Goal: Task Accomplishment & Management: Complete application form

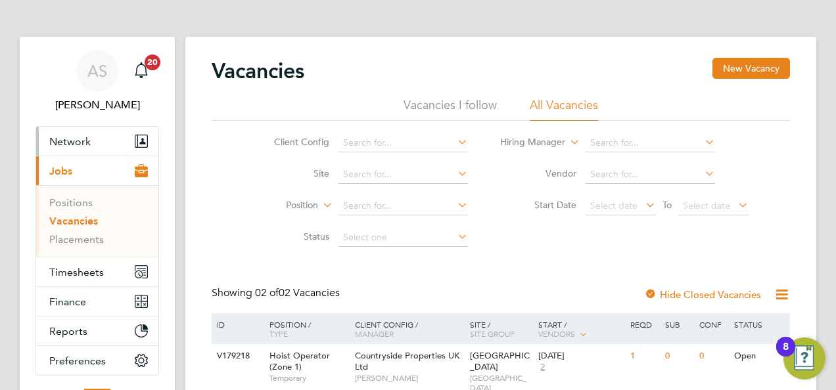
click at [70, 145] on span "Network" at bounding box center [69, 141] width 41 height 12
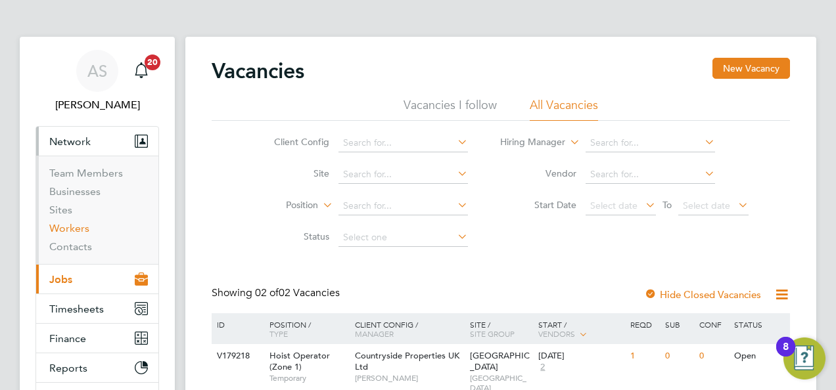
click at [81, 222] on link "Workers" at bounding box center [69, 228] width 40 height 12
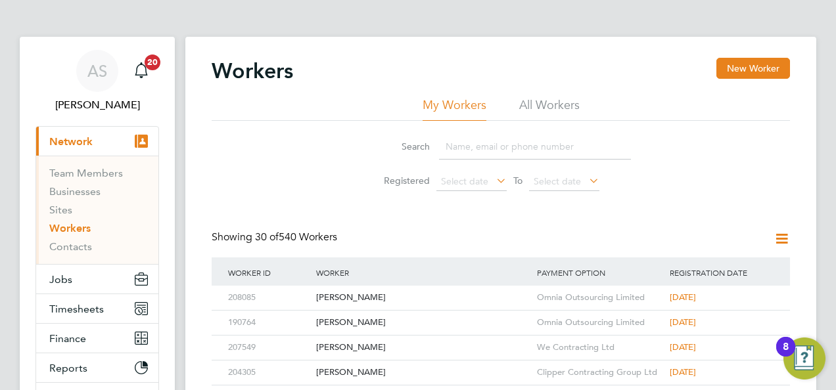
click at [760, 59] on button "New Worker" at bounding box center [753, 68] width 74 height 21
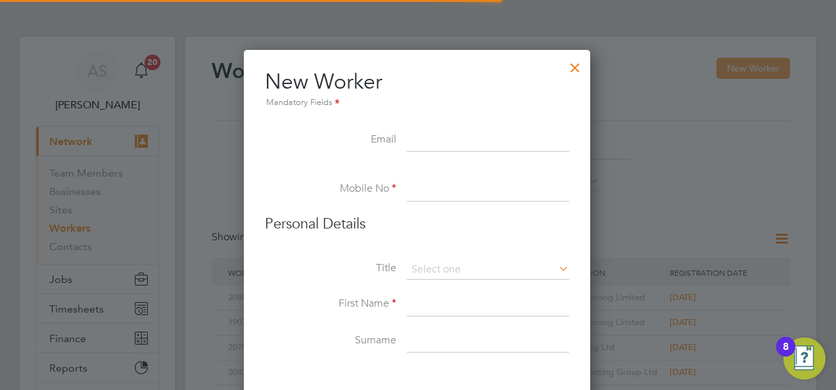
scroll to position [1113, 348]
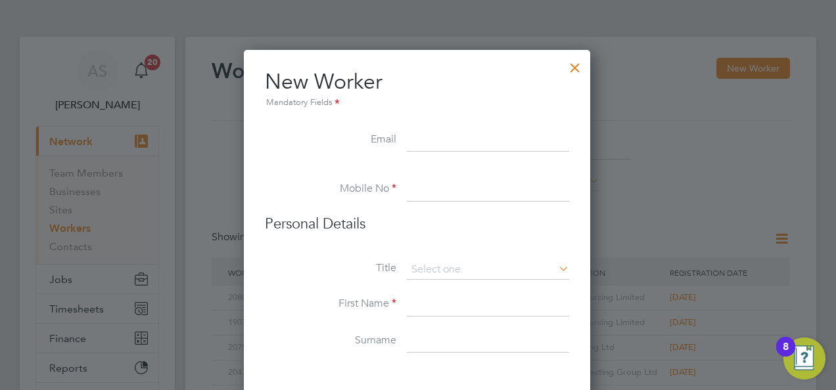
paste input "[EMAIL_ADDRESS]"
drag, startPoint x: 503, startPoint y: 135, endPoint x: 622, endPoint y: 131, distance: 118.4
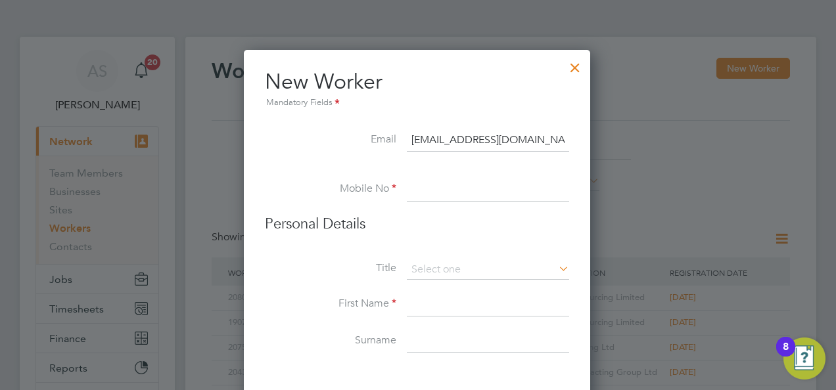
type input "[EMAIL_ADDRESS][DOMAIN_NAME]"
click at [434, 180] on input at bounding box center [488, 190] width 162 height 24
paste input "07428361997"
type input "07428361997"
click at [467, 264] on input at bounding box center [488, 270] width 162 height 20
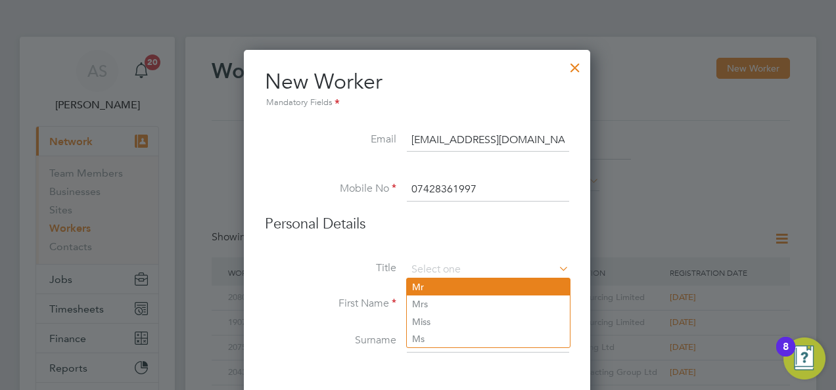
click at [454, 279] on li "Mr" at bounding box center [488, 287] width 163 height 17
type input "Mr"
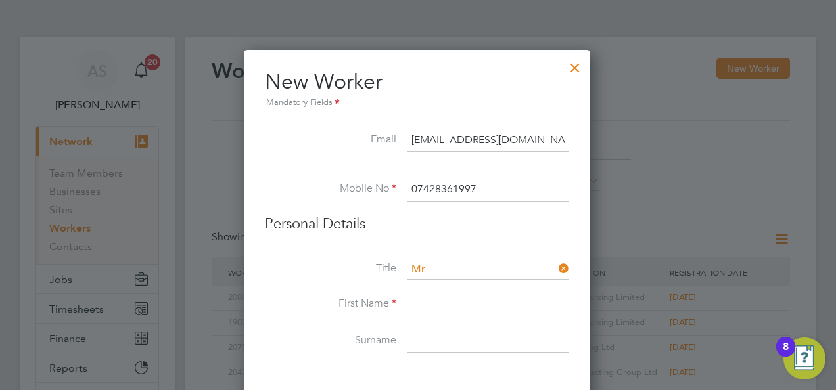
paste input "[PERSON_NAME]"
drag, startPoint x: 476, startPoint y: 302, endPoint x: 649, endPoint y: 292, distance: 173.8
type input "[PERSON_NAME]"
paste input "[PERSON_NAME]"
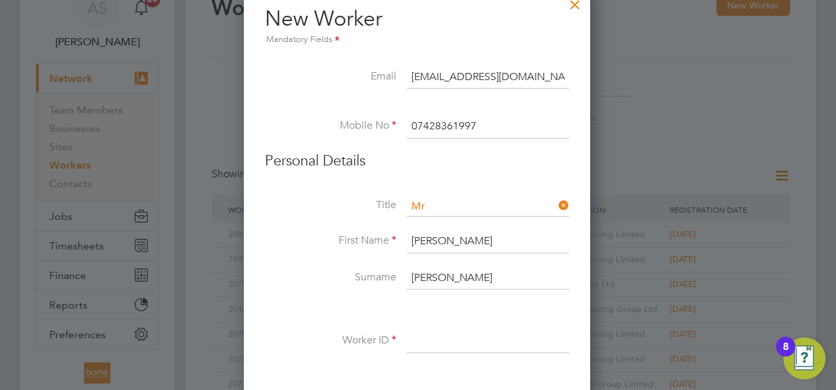
scroll to position [197, 0]
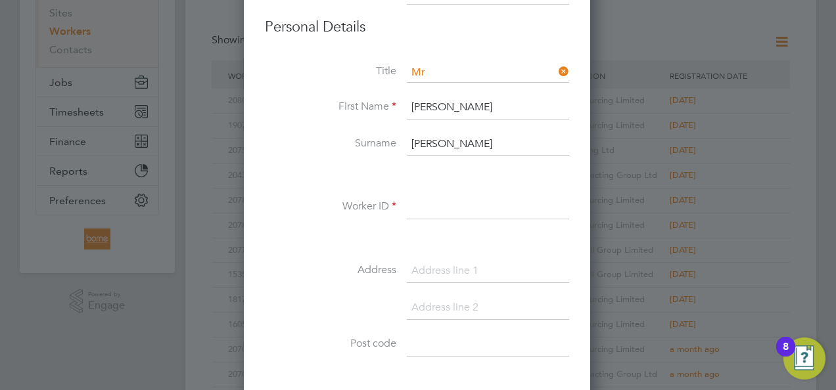
type input "[PERSON_NAME]"
click at [473, 208] on input at bounding box center [488, 208] width 162 height 24
type input "106107"
click at [447, 271] on input at bounding box center [488, 272] width 162 height 24
paste input "[STREET_ADDRESS]"
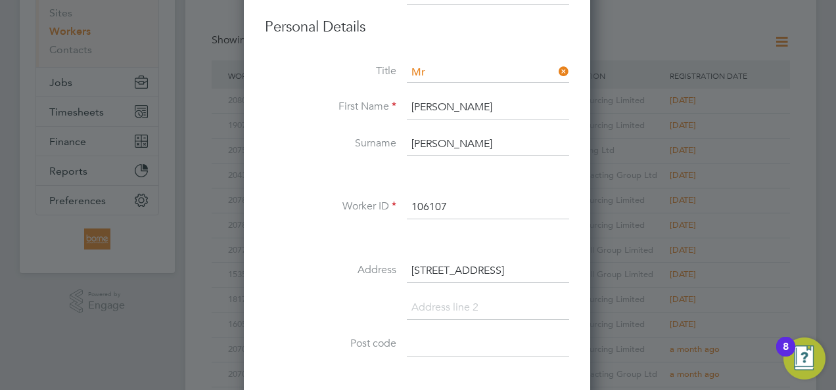
drag, startPoint x: 511, startPoint y: 266, endPoint x: 610, endPoint y: 269, distance: 98.7
click at [610, 269] on div "Workers New Worker My Workers All Workers Search Registered Select date To Sele…" at bounding box center [500, 382] width 631 height 1084
type input "[STREET_ADDRESS]"
paste input "E5 8NS"
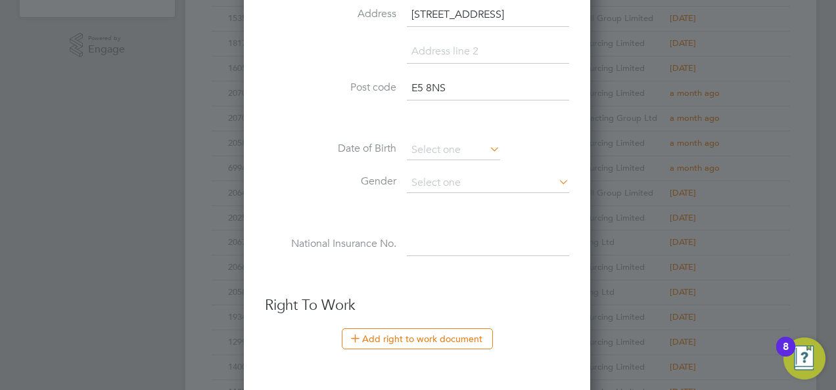
scroll to position [526, 0]
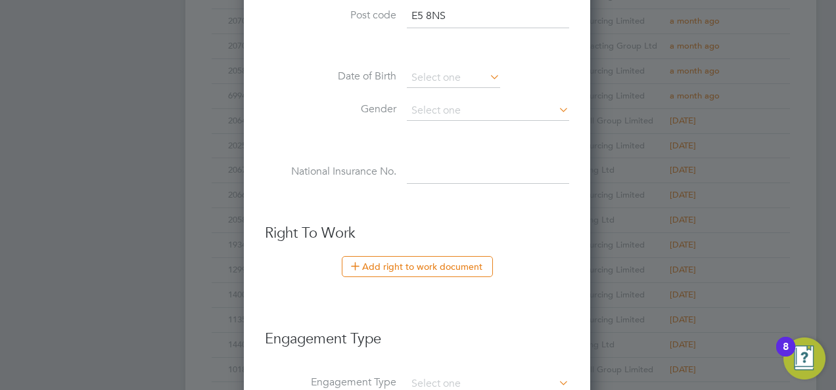
type input "E5 8NS"
click at [446, 71] on input at bounding box center [453, 78] width 93 height 20
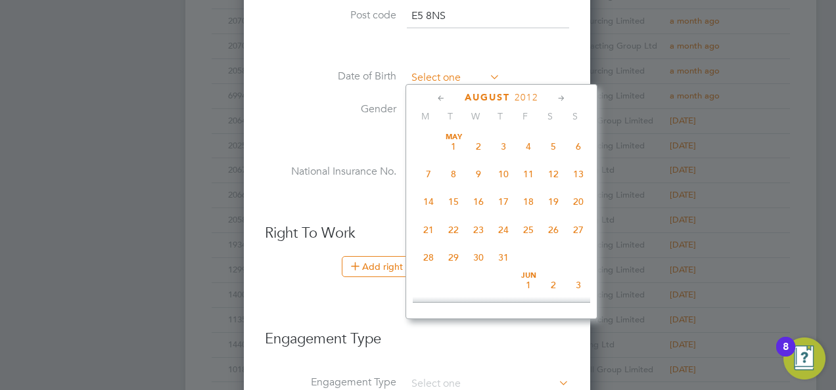
scroll to position [507, 0]
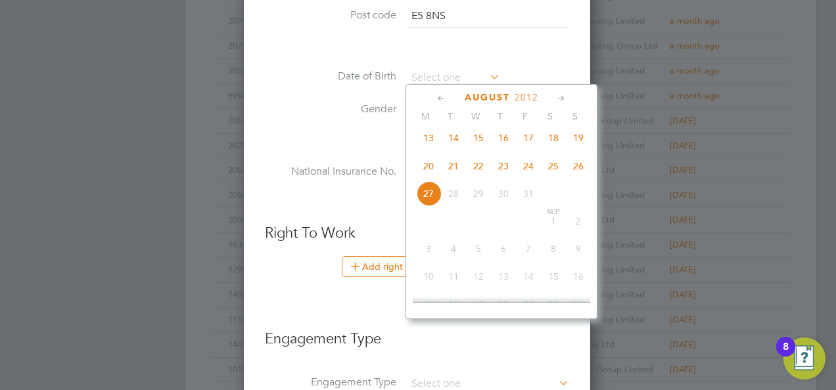
click at [522, 97] on span "2012" at bounding box center [527, 97] width 24 height 11
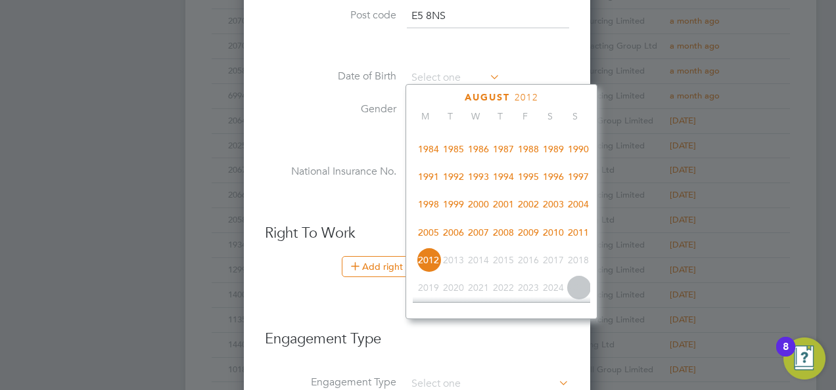
scroll to position [278, 0]
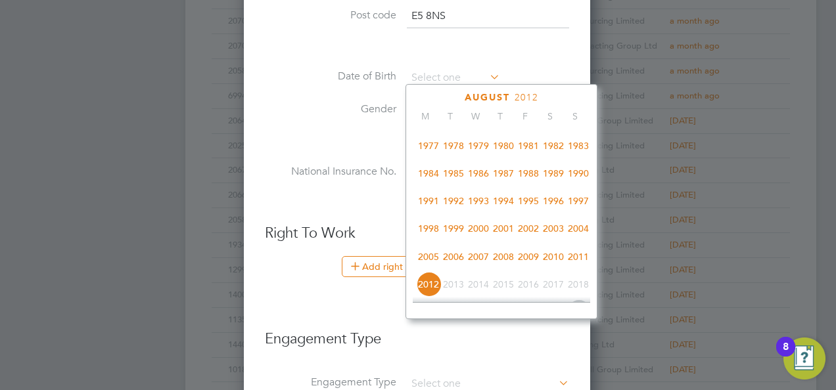
click at [535, 175] on span "1988" at bounding box center [528, 173] width 25 height 25
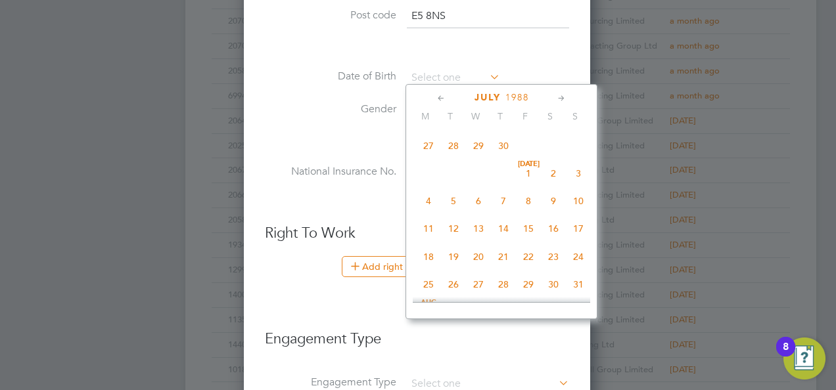
click at [445, 100] on icon at bounding box center [441, 98] width 12 height 14
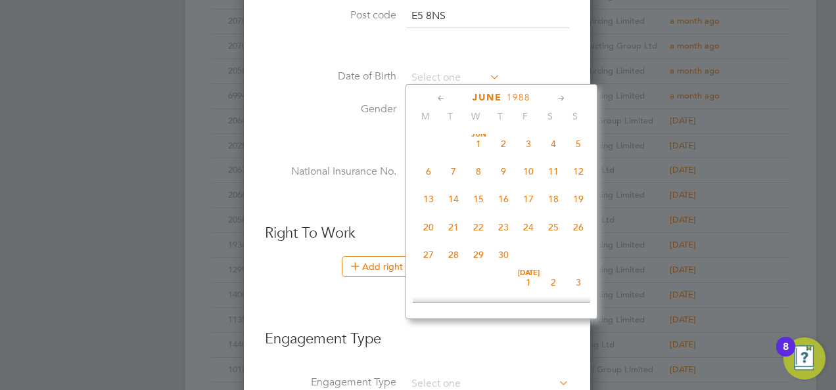
click at [445, 100] on icon at bounding box center [441, 98] width 12 height 14
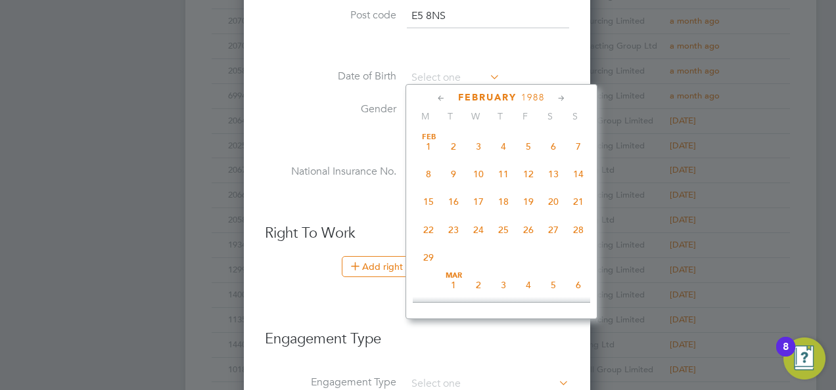
click at [568, 95] on icon at bounding box center [561, 98] width 12 height 14
click at [508, 228] on span "24" at bounding box center [503, 227] width 25 height 25
type input "[DATE]"
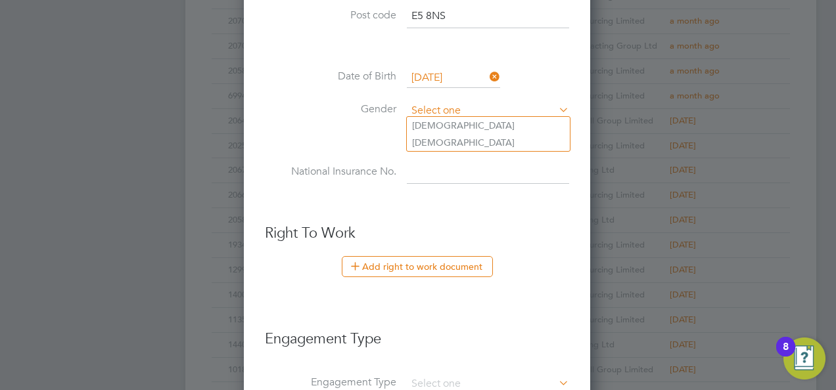
click at [490, 110] on input at bounding box center [488, 111] width 162 height 20
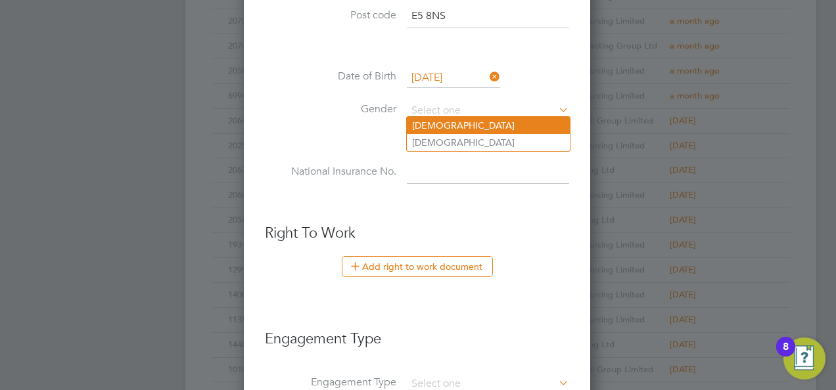
click at [485, 119] on li "[DEMOGRAPHIC_DATA]" at bounding box center [488, 125] width 163 height 17
type input "[DEMOGRAPHIC_DATA]"
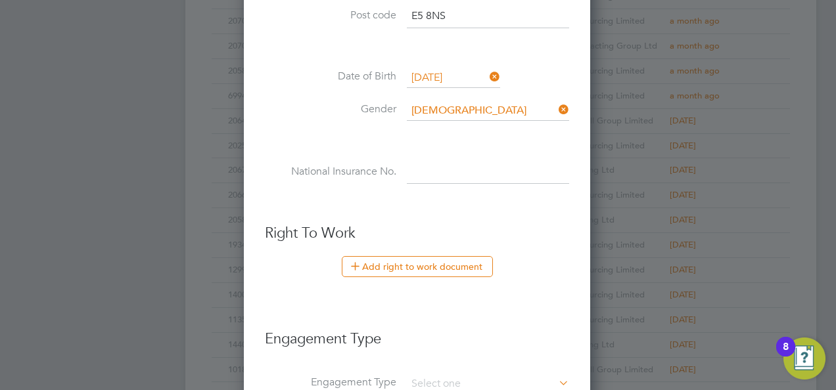
paste input "SX578085B"
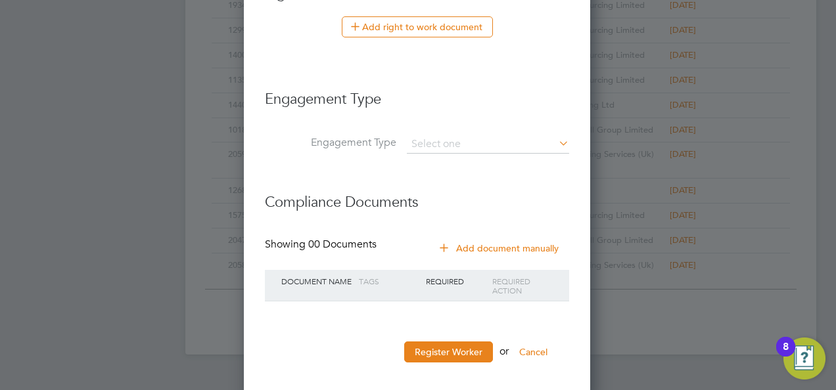
scroll to position [772, 0]
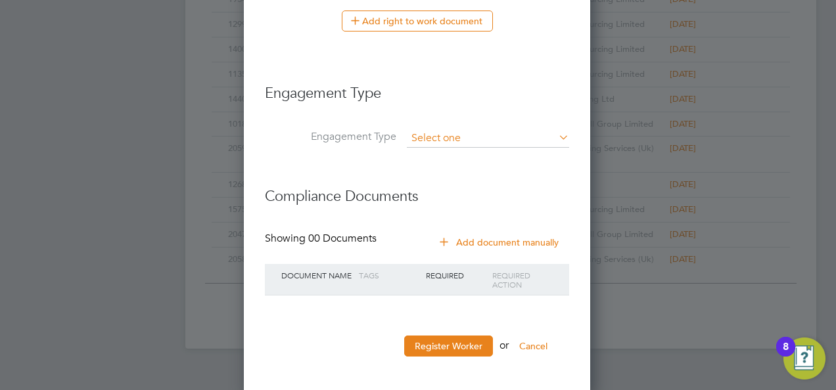
type input "SX 57 80 85 B"
click at [473, 134] on input at bounding box center [488, 138] width 162 height 18
click at [455, 202] on li "Umbrella" at bounding box center [488, 209] width 163 height 19
type input "Umbrella"
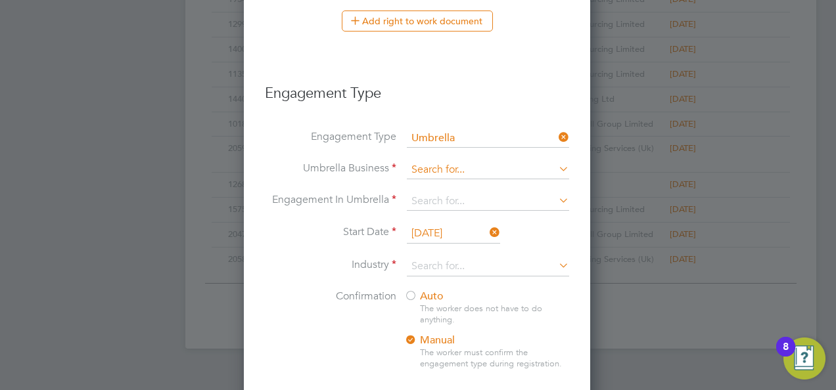
click at [455, 165] on input at bounding box center [488, 170] width 162 height 18
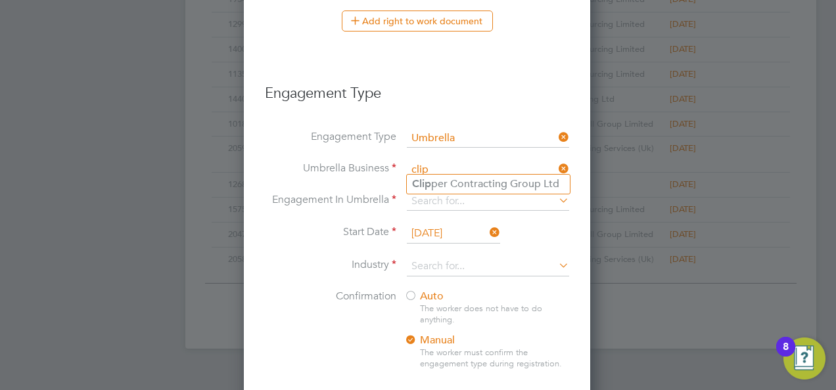
click at [457, 172] on input "clip" at bounding box center [488, 170] width 162 height 18
click at [459, 175] on li "Clip per Contracting Group Ltd" at bounding box center [488, 184] width 163 height 19
type input "Clipper Contracting Group Ltd"
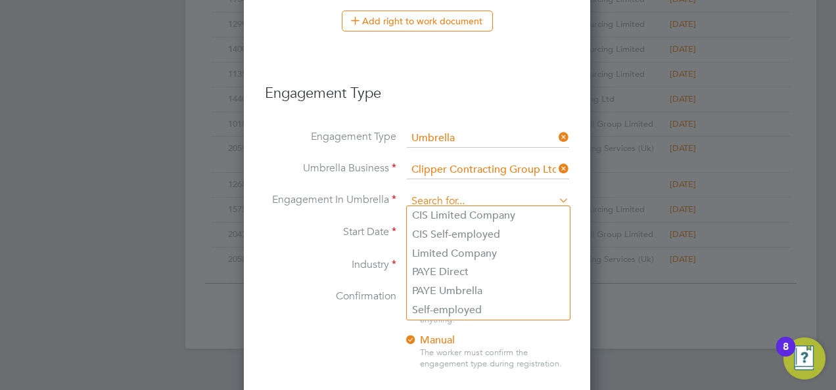
click at [456, 195] on input at bounding box center [488, 202] width 162 height 18
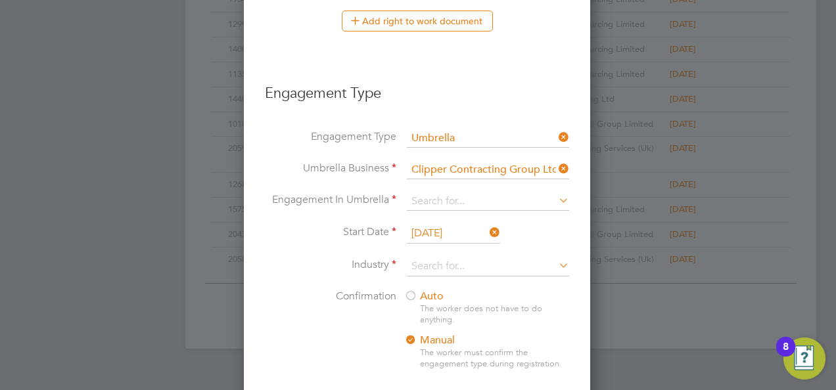
drag, startPoint x: 446, startPoint y: 286, endPoint x: 455, endPoint y: 217, distance: 69.5
click at [447, 285] on li "PAYE Umbrella" at bounding box center [488, 291] width 163 height 19
type input "PAYE Umbrella"
click at [444, 262] on input at bounding box center [488, 267] width 162 height 20
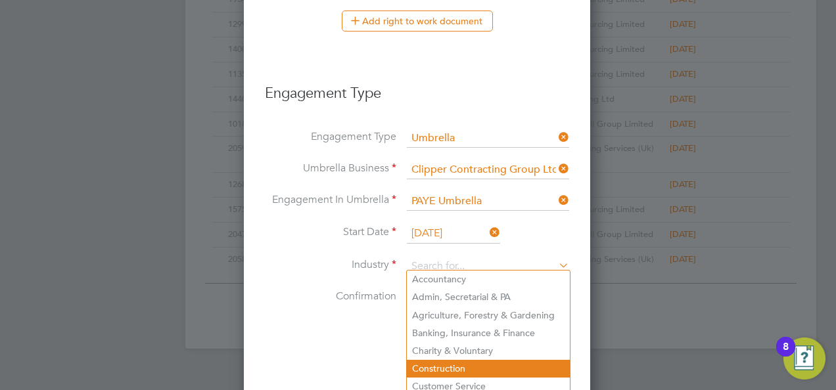
click at [443, 360] on li "Construction" at bounding box center [488, 369] width 163 height 18
type input "Construction"
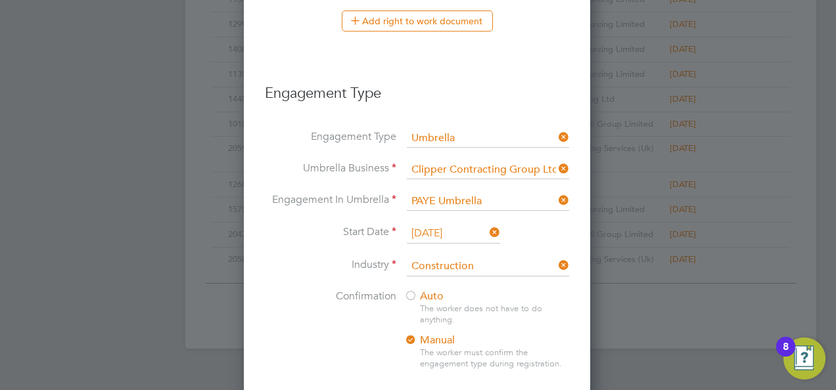
click at [413, 290] on div at bounding box center [410, 296] width 13 height 13
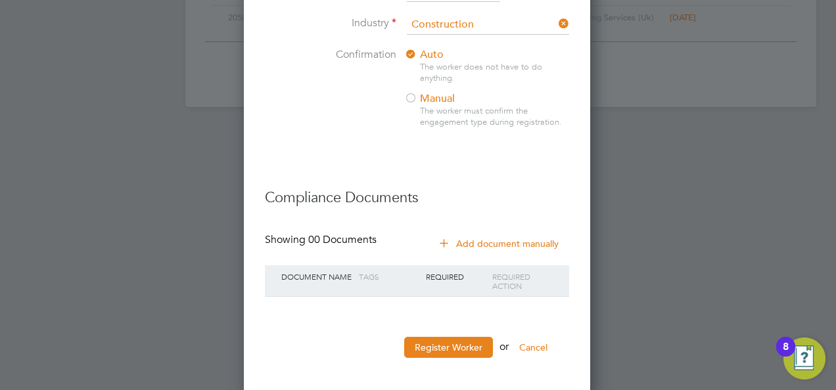
scroll to position [1014, 0]
click at [448, 340] on button "Register Worker" at bounding box center [448, 346] width 89 height 21
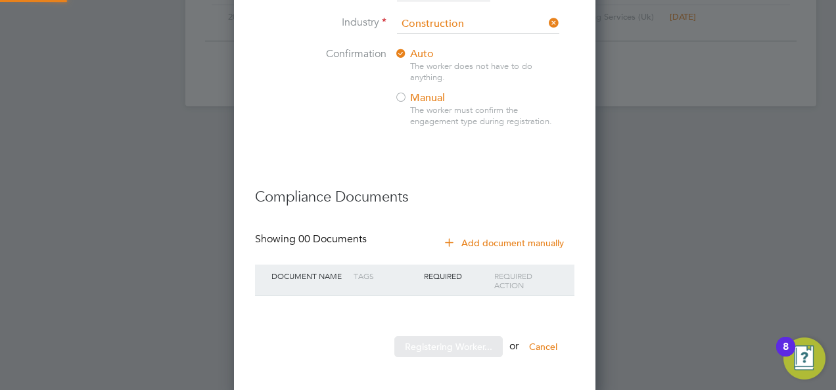
scroll to position [0, 0]
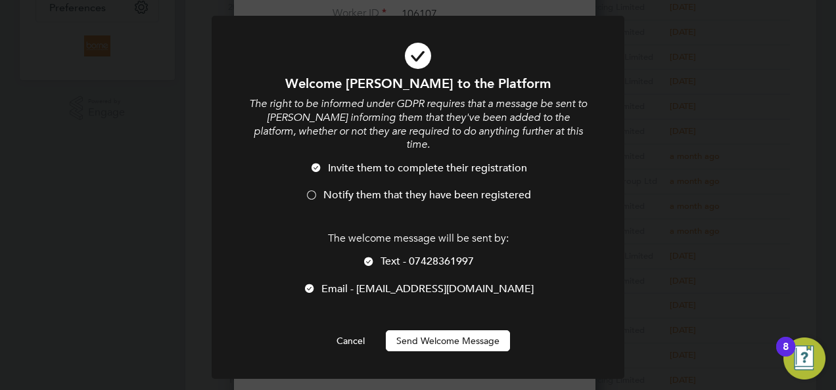
click at [312, 194] on div at bounding box center [311, 196] width 13 height 13
click at [371, 260] on div at bounding box center [368, 262] width 13 height 13
click at [432, 340] on button "Send Welcome Message" at bounding box center [448, 341] width 124 height 21
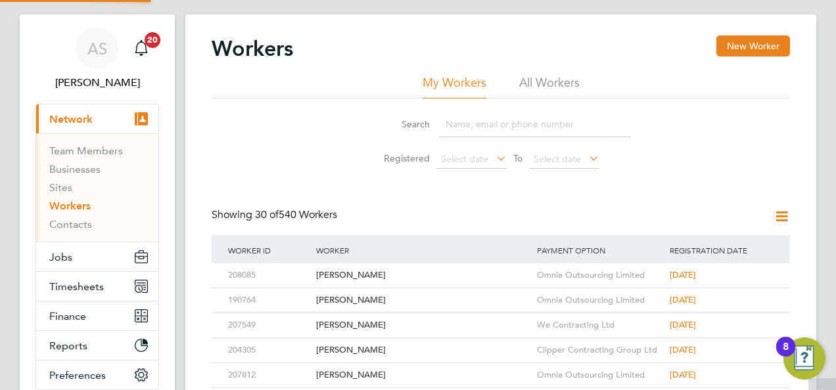
scroll to position [0, 0]
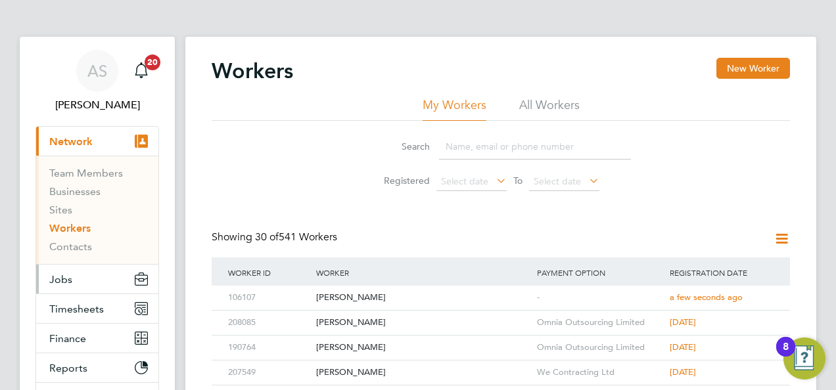
click at [54, 277] on span "Jobs" at bounding box center [60, 279] width 23 height 12
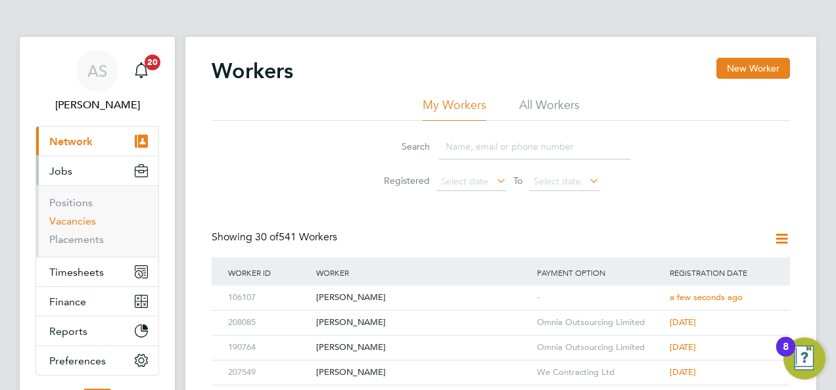
click at [80, 218] on link "Vacancies" at bounding box center [72, 221] width 47 height 12
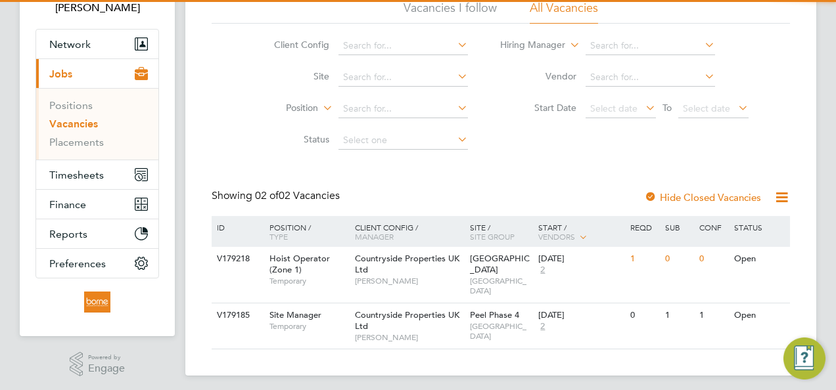
scroll to position [98, 0]
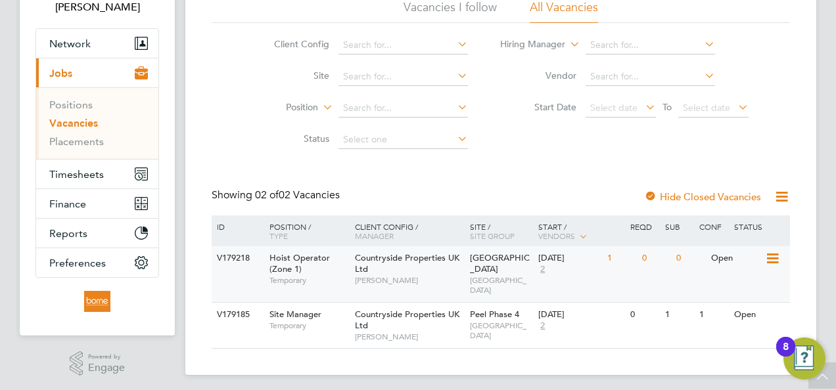
click at [435, 267] on div "Countryside Properties UK Ltd Liam D'unienville" at bounding box center [409, 268] width 115 height 45
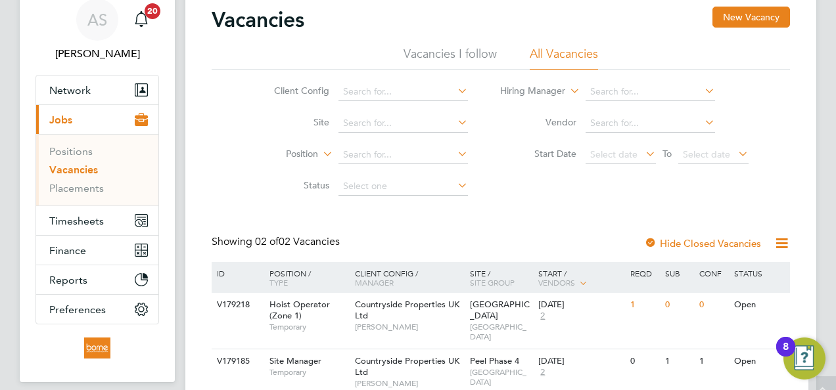
scroll to position [0, 0]
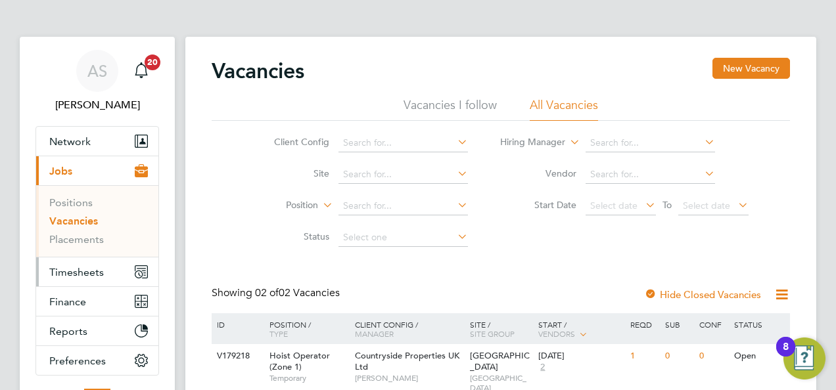
click at [79, 267] on span "Timesheets" at bounding box center [76, 272] width 55 height 12
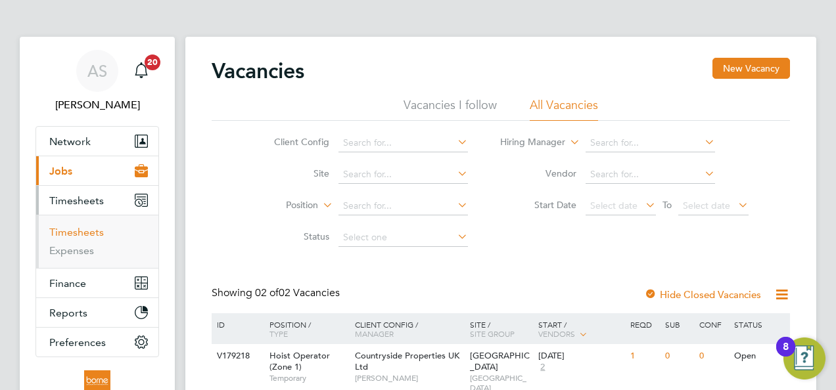
click at [91, 229] on link "Timesheets" at bounding box center [76, 232] width 55 height 12
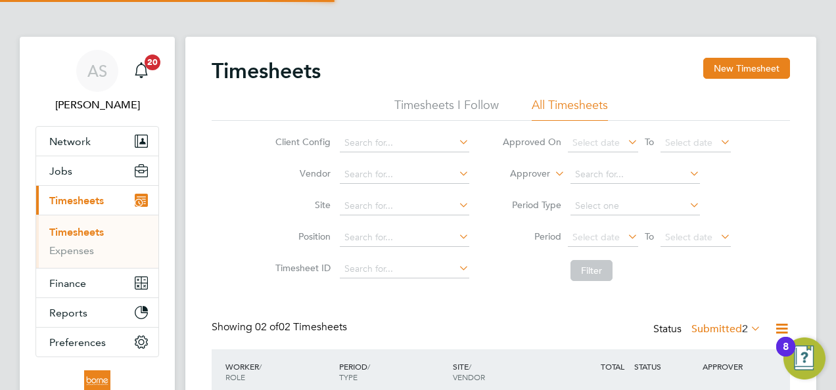
scroll to position [33, 114]
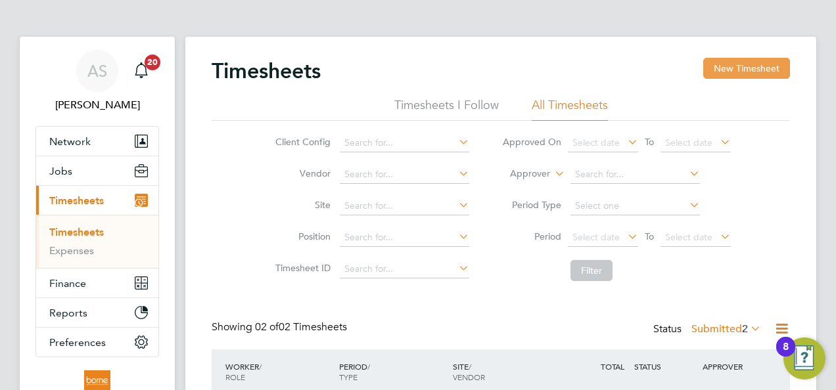
click at [749, 70] on button "New Timesheet" at bounding box center [746, 68] width 87 height 21
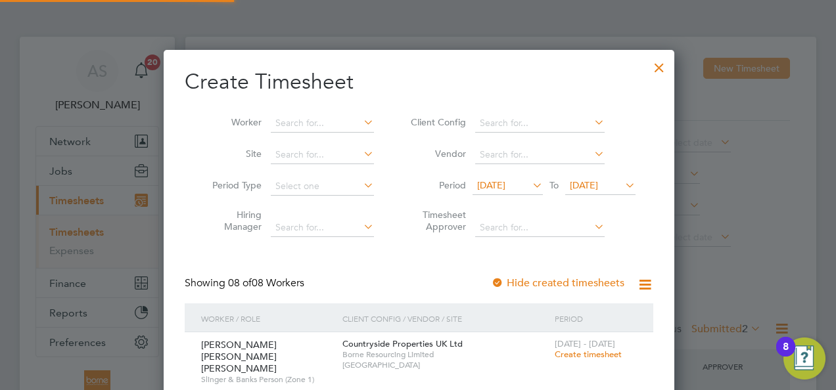
scroll to position [804, 509]
click at [598, 181] on span "[DATE]" at bounding box center [584, 185] width 28 height 12
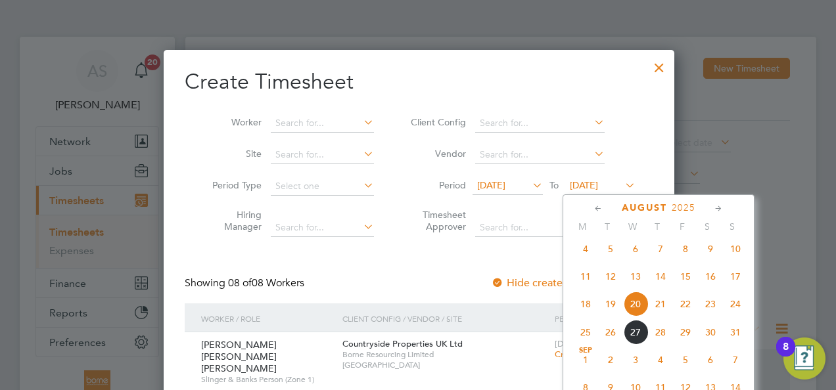
click at [744, 313] on span "24" at bounding box center [735, 304] width 25 height 25
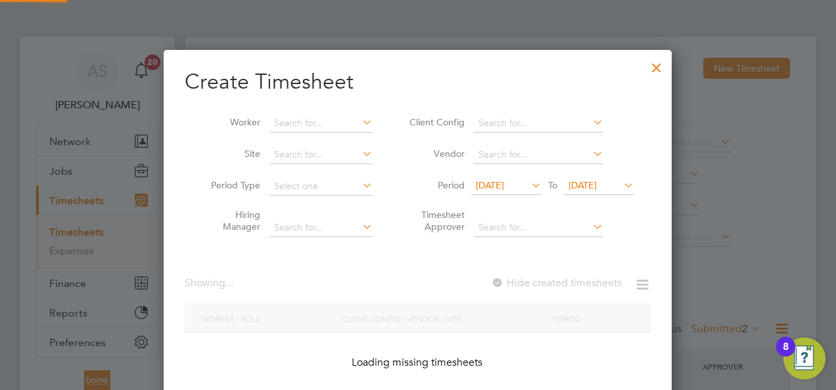
scroll to position [804, 509]
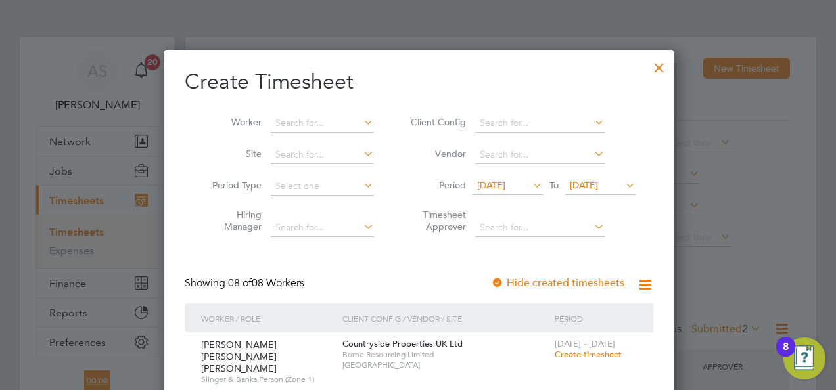
click at [513, 171] on li "Period [DATE] To [DATE]" at bounding box center [521, 187] width 262 height 32
click at [505, 179] on span "[DATE]" at bounding box center [491, 185] width 28 height 12
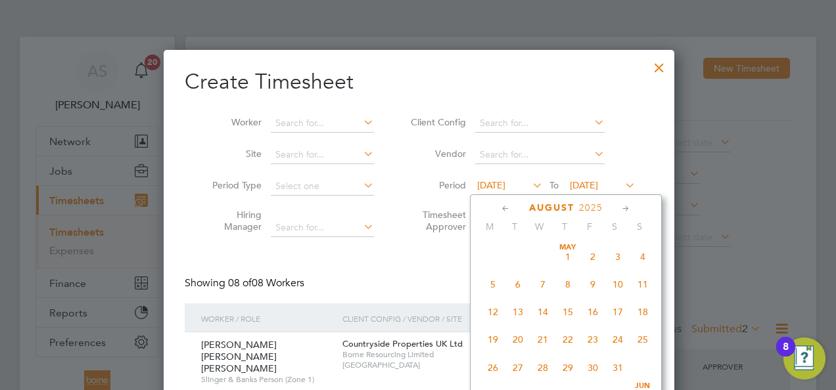
scroll to position [451, 0]
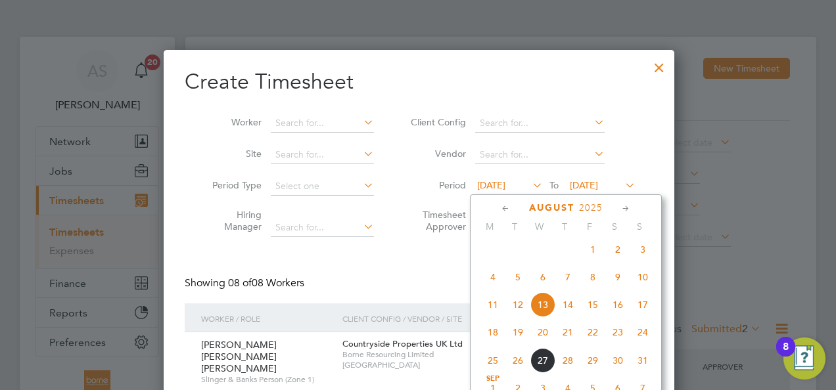
click at [488, 335] on span "18" at bounding box center [492, 332] width 25 height 25
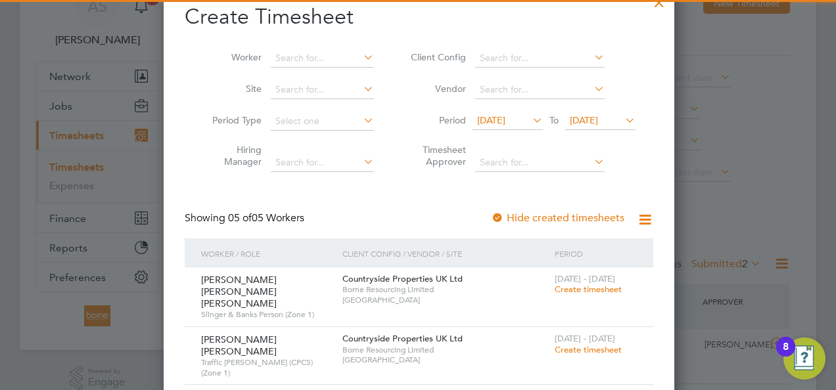
scroll to position [193, 0]
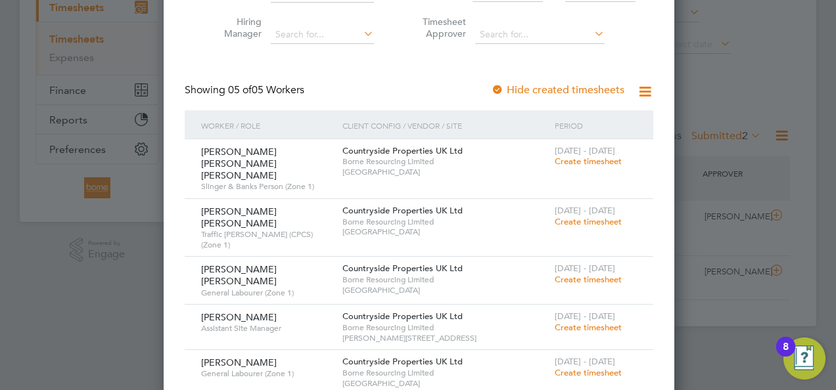
click at [577, 156] on span "Create timesheet" at bounding box center [588, 161] width 67 height 11
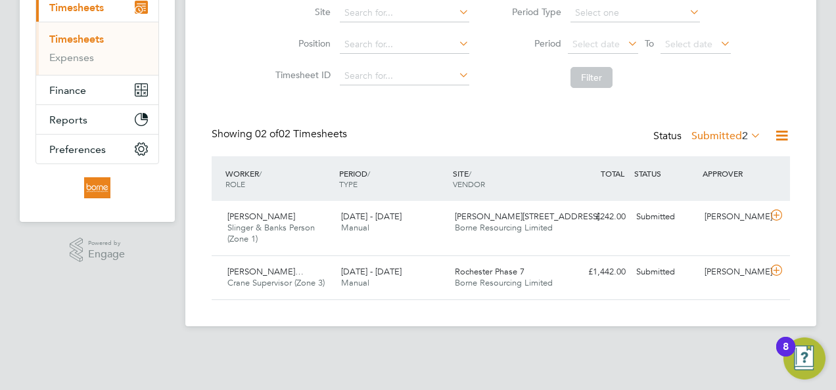
scroll to position [125, 0]
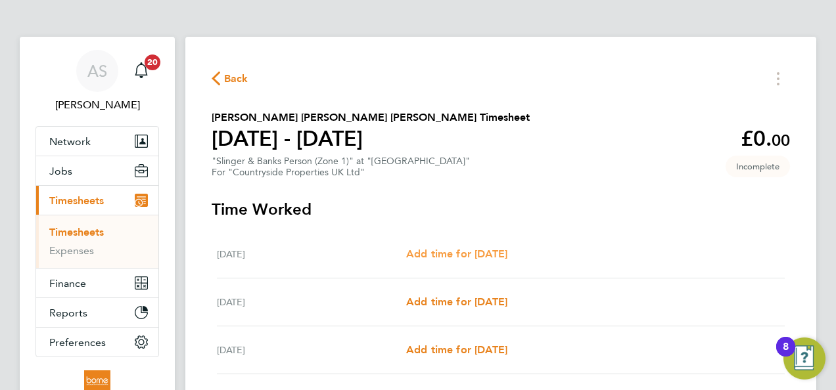
click at [498, 255] on span "Add time for [DATE]" at bounding box center [456, 254] width 101 height 12
select select "30"
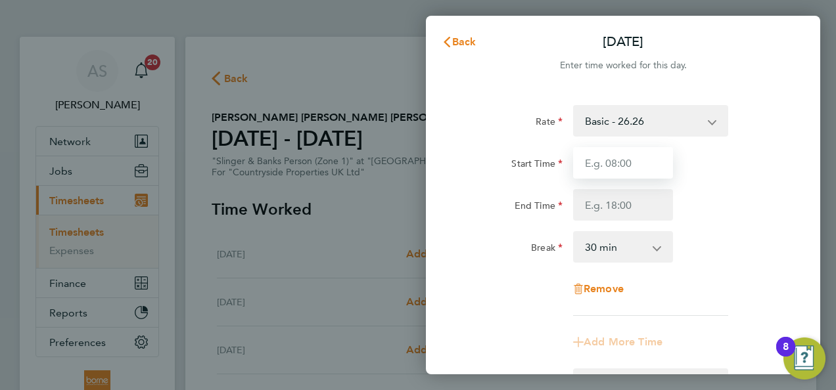
click at [648, 168] on input "Start Time" at bounding box center [623, 163] width 100 height 32
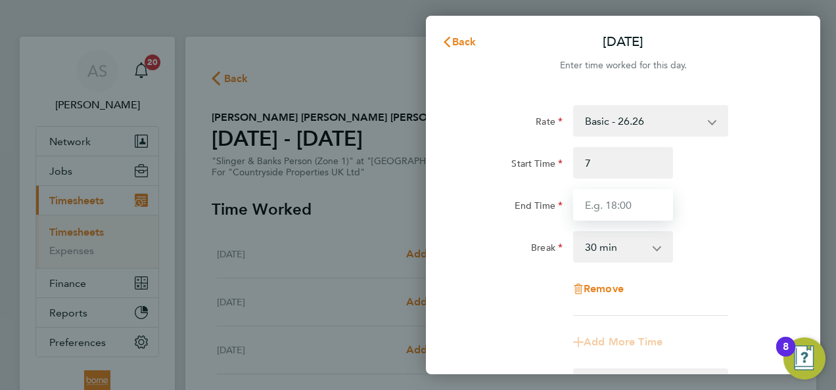
type input "07:00"
click at [653, 202] on input "End Time" at bounding box center [623, 205] width 100 height 32
type input "17:30"
click at [732, 190] on div "End Time 17:30" at bounding box center [622, 205] width 331 height 32
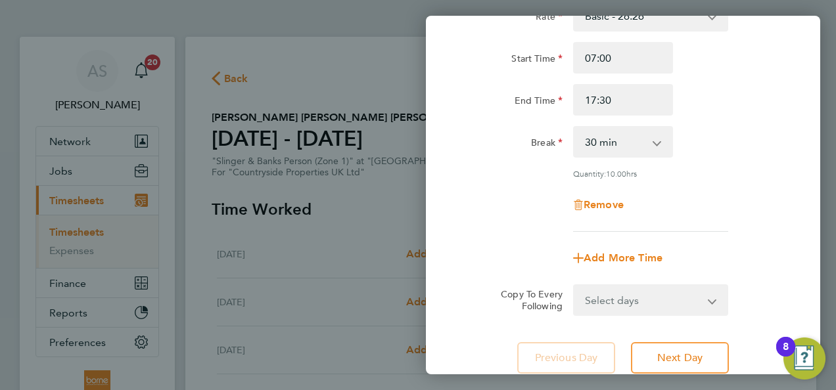
scroll to position [197, 0]
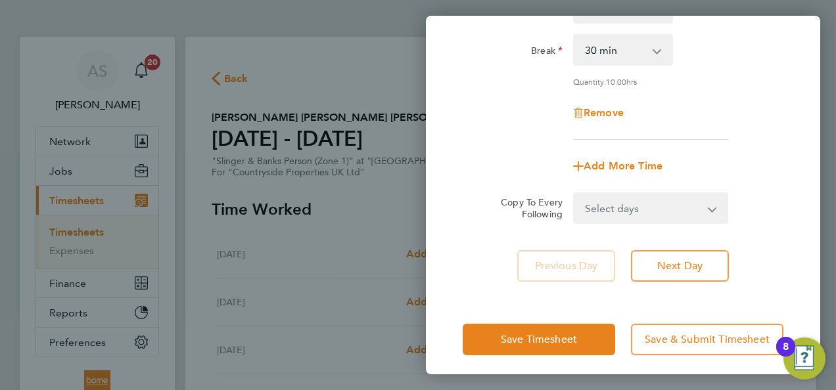
click at [648, 206] on select "Select days Day Weekday (Mon-Fri) Weekend (Sat-Sun) [DATE] [DATE] [DATE] [DATE]…" at bounding box center [643, 208] width 138 height 29
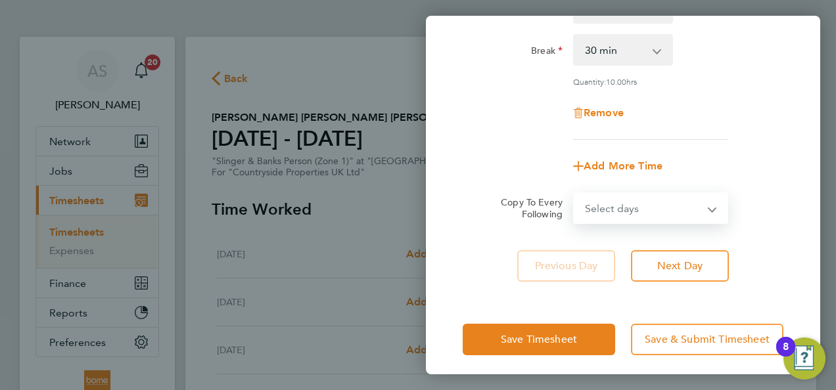
select select "TUE"
click at [574, 194] on select "Select days Day Weekday (Mon-Fri) Weekend (Sat-Sun) [DATE] [DATE] [DATE] [DATE]…" at bounding box center [643, 208] width 138 height 29
select select "[DATE]"
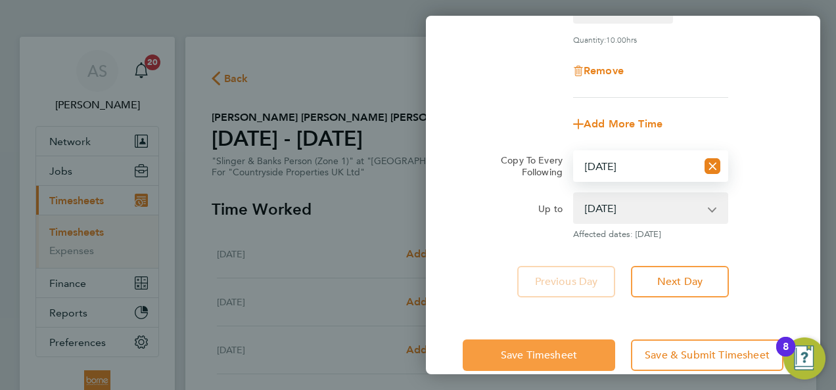
scroll to position [261, 0]
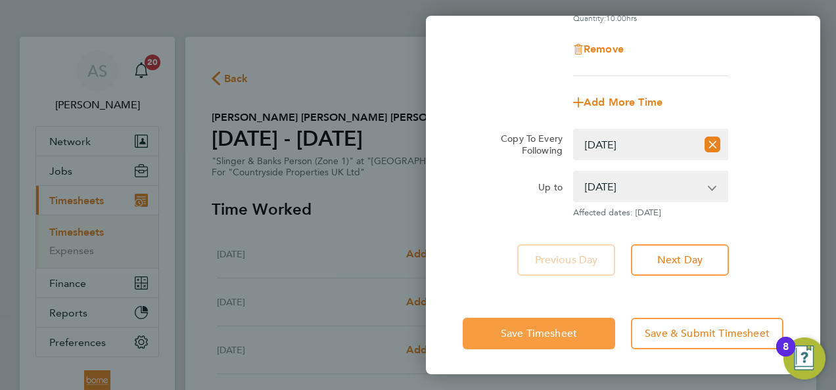
click at [577, 327] on span "Save Timesheet" at bounding box center [539, 333] width 76 height 13
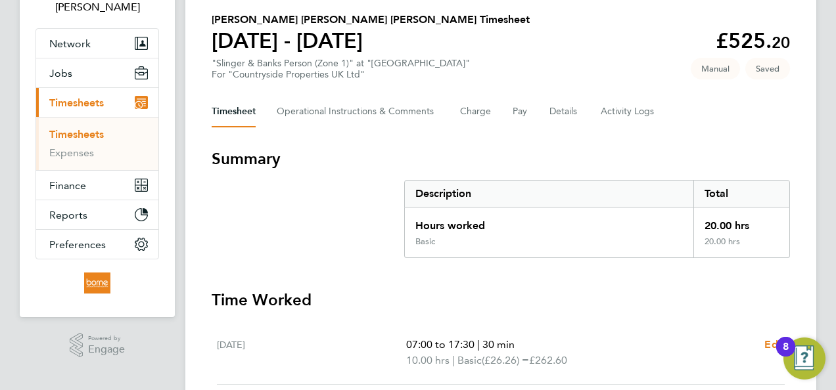
scroll to position [131, 0]
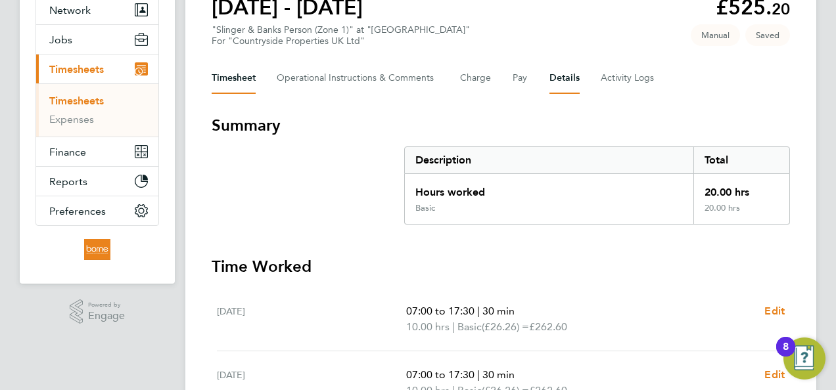
click at [562, 75] on button "Details" at bounding box center [564, 78] width 30 height 32
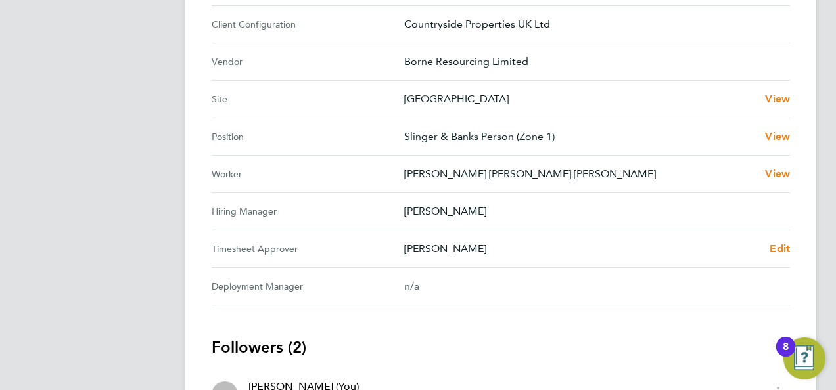
scroll to position [591, 0]
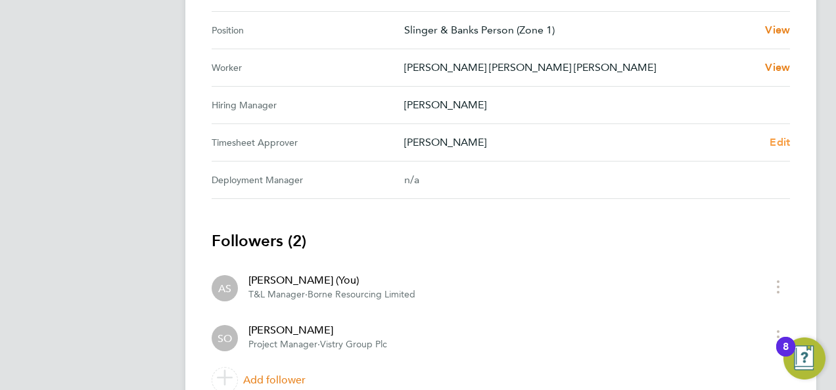
click at [779, 141] on span "Edit" at bounding box center [780, 142] width 20 height 12
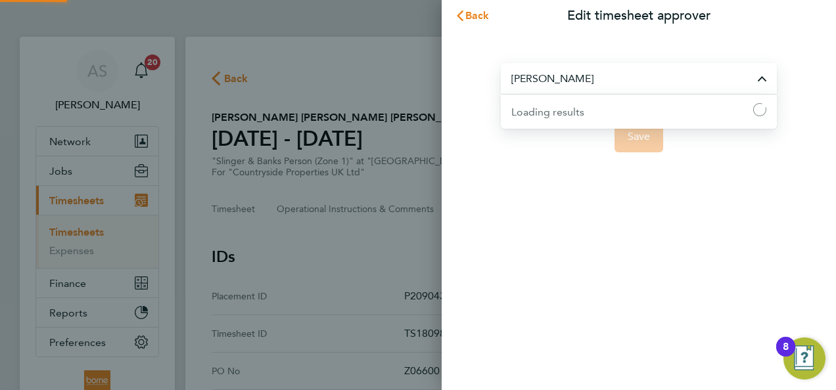
click at [647, 76] on input "[PERSON_NAME]" at bounding box center [639, 78] width 276 height 31
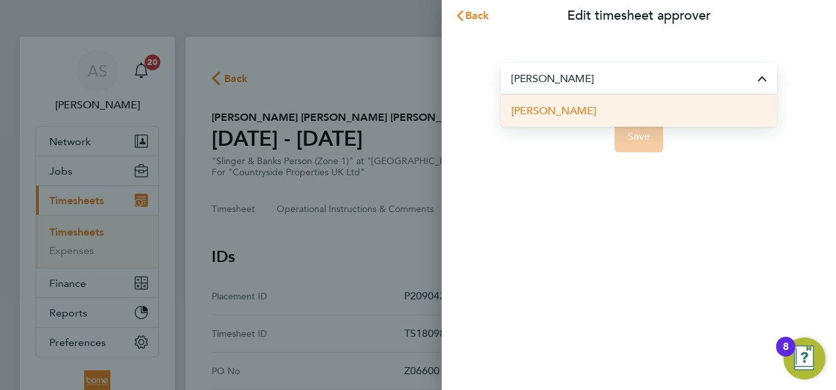
click at [609, 103] on li "[PERSON_NAME]" at bounding box center [639, 111] width 276 height 32
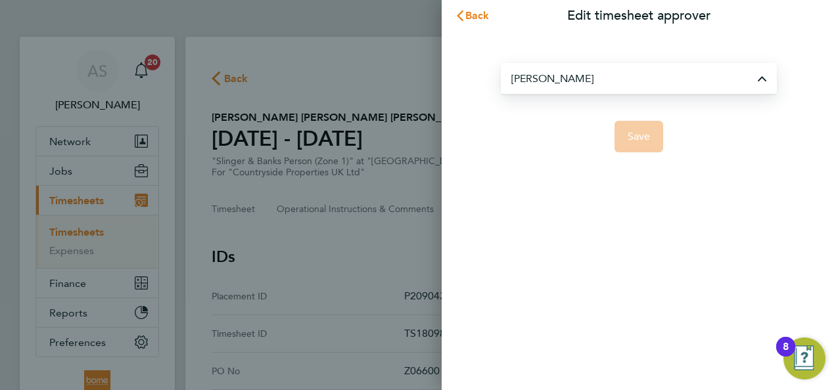
type input "[PERSON_NAME]"
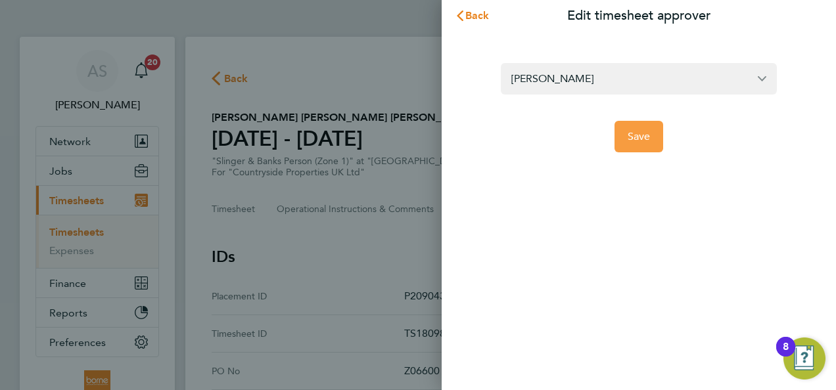
click at [643, 139] on span "Save" at bounding box center [639, 136] width 23 height 13
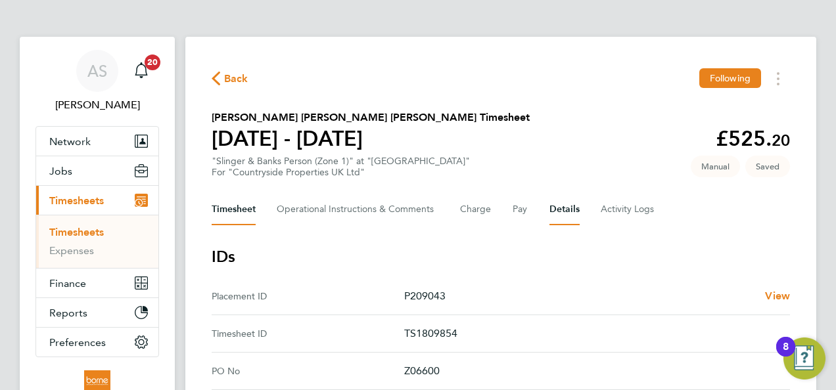
click at [252, 209] on button "Timesheet" at bounding box center [234, 210] width 44 height 32
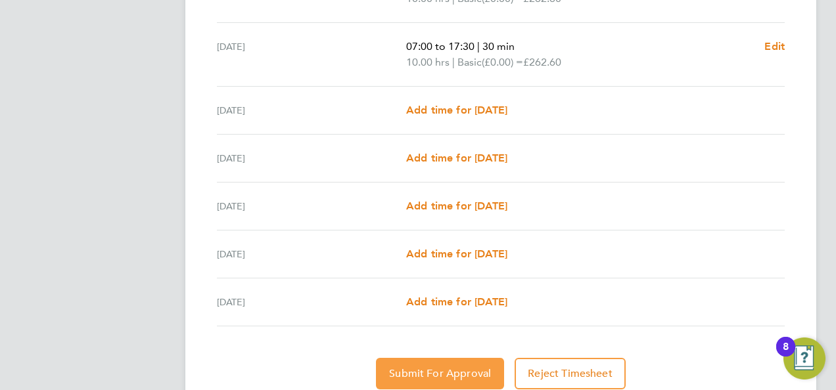
click at [434, 375] on span "Submit For Approval" at bounding box center [440, 373] width 102 height 13
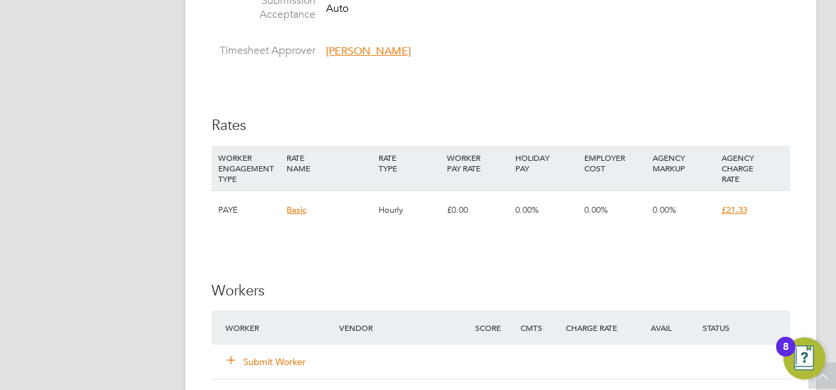
scroll to position [986, 0]
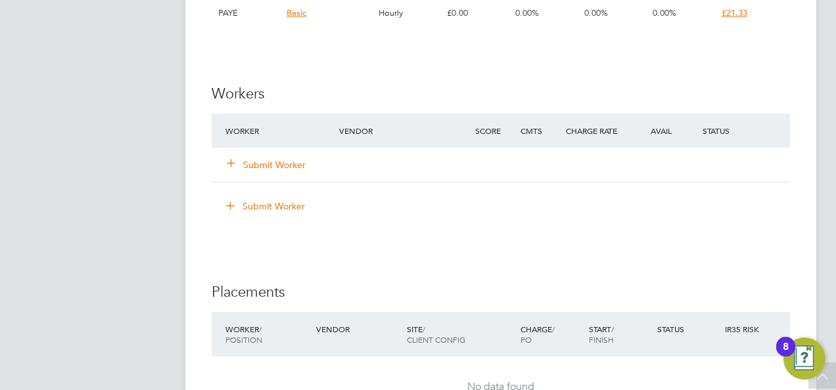
click at [234, 163] on icon at bounding box center [231, 163] width 10 height 10
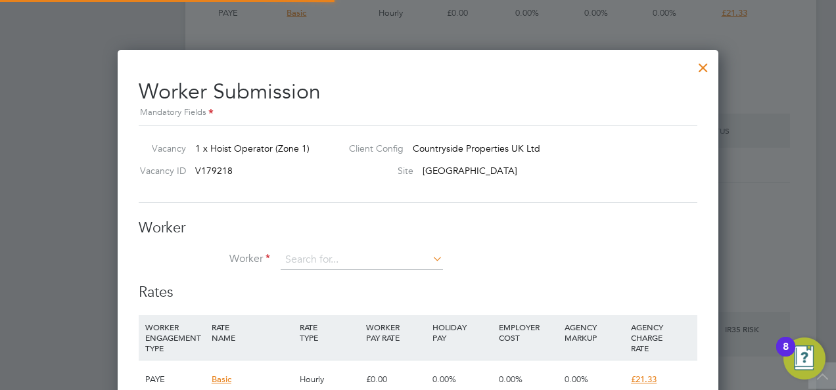
scroll to position [816, 601]
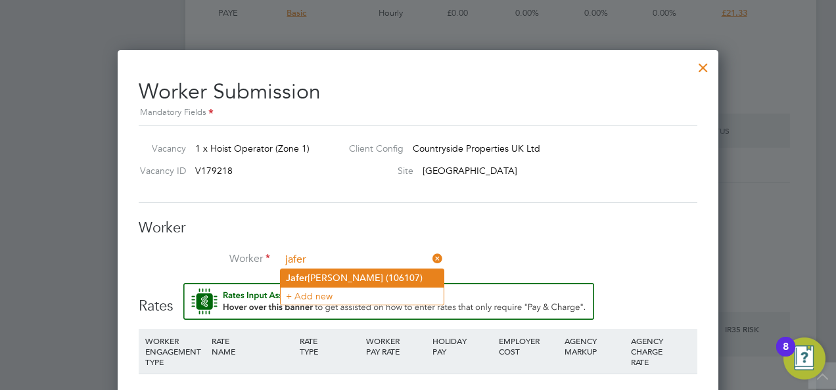
click at [379, 273] on li "Jafer Ahmed Mohammed (106107)" at bounding box center [362, 278] width 163 height 18
type input "Jafer Ahmed Mohammed (106107)"
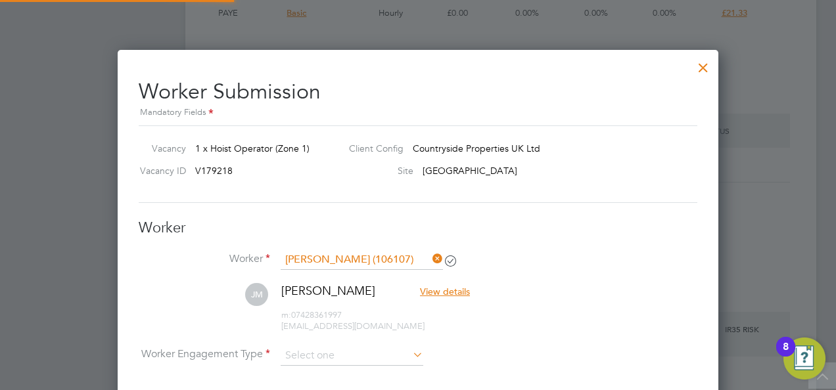
scroll to position [1122, 601]
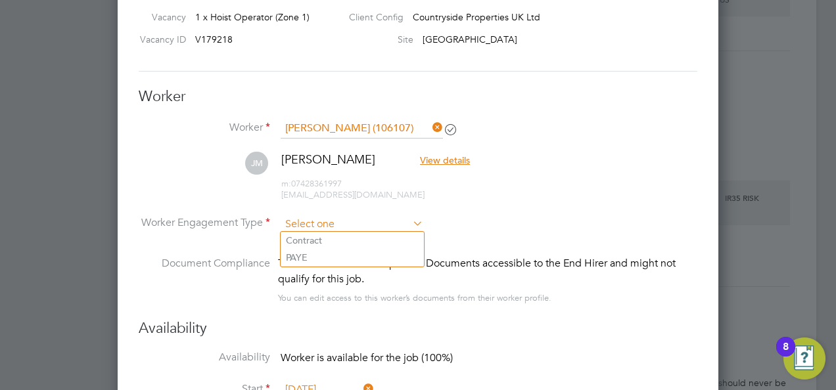
click at [346, 223] on input at bounding box center [352, 225] width 143 height 20
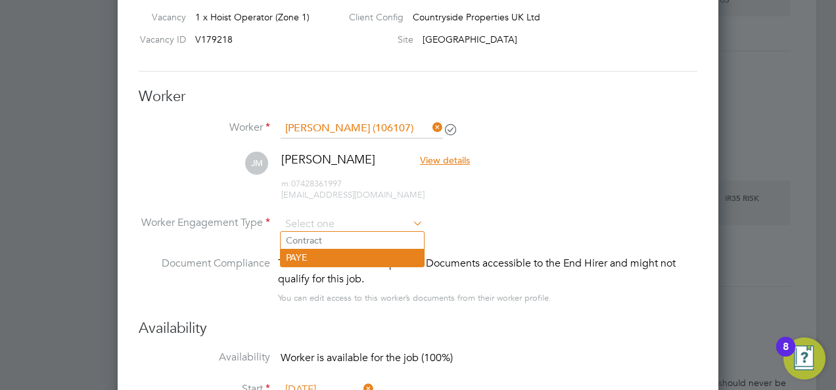
click at [343, 252] on li "PAYE" at bounding box center [352, 257] width 143 height 17
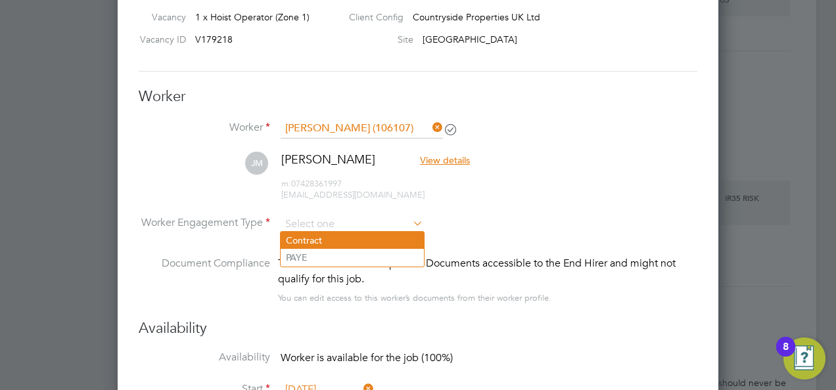
type input "PAYE"
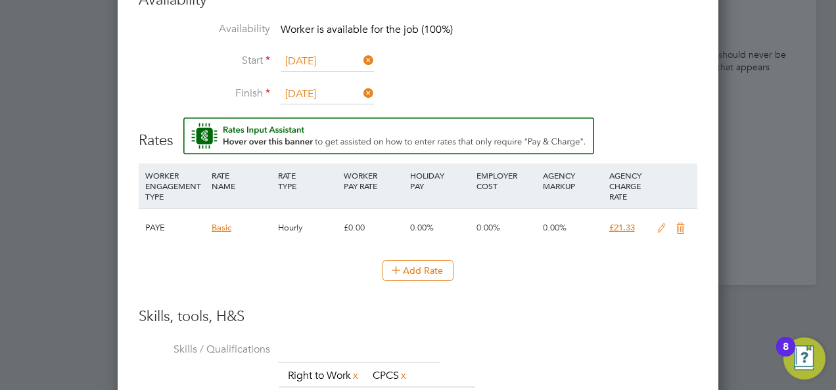
click at [661, 223] on icon at bounding box center [661, 228] width 16 height 11
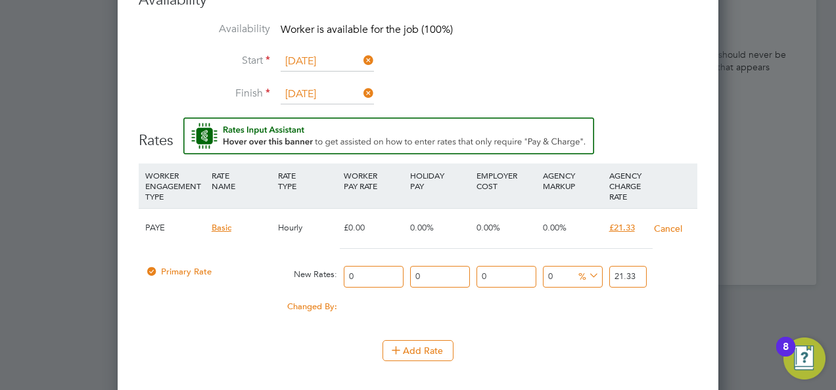
drag, startPoint x: 371, startPoint y: 271, endPoint x: 315, endPoint y: 272, distance: 55.2
click at [315, 272] on div "Primary Rate New Rates: 0 0 n/a 0 n/a 0 0 % 21.33" at bounding box center [418, 277] width 559 height 35
type input "1"
type input "18"
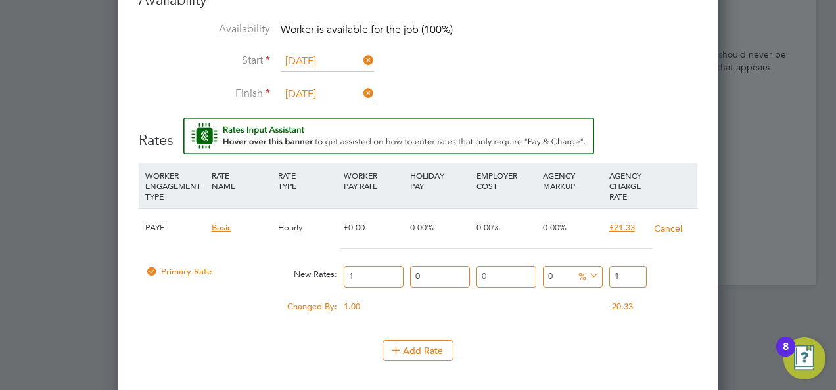
type input "18"
drag, startPoint x: 626, startPoint y: 270, endPoint x: 594, endPoint y: 269, distance: 32.2
click at [594, 269] on div "Primary Rate New Rates: 18 0 n/a 0 n/a 0 0 % 18" at bounding box center [418, 277] width 559 height 35
type input "-88.88888888888889"
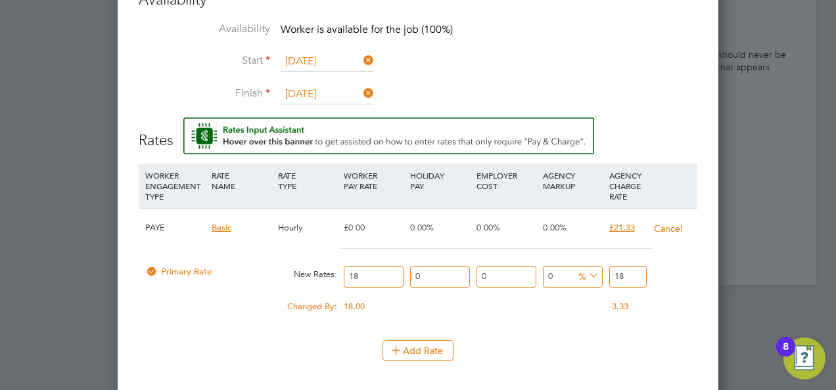
type input "2"
type input "16.666666666666668"
type input "21"
type input "18.333333333333332"
type input "21.3"
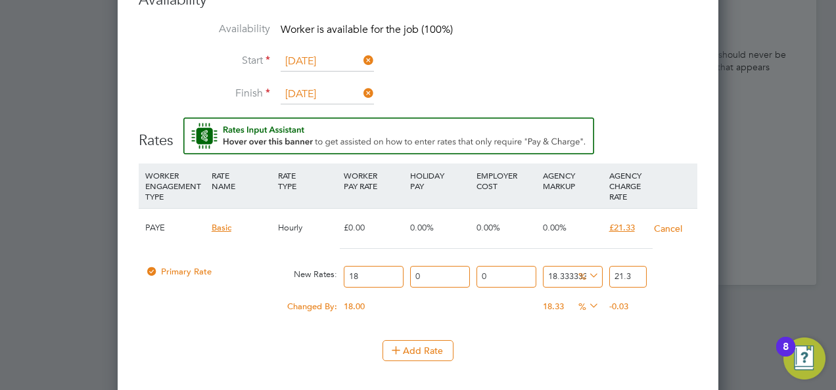
type input "18.5"
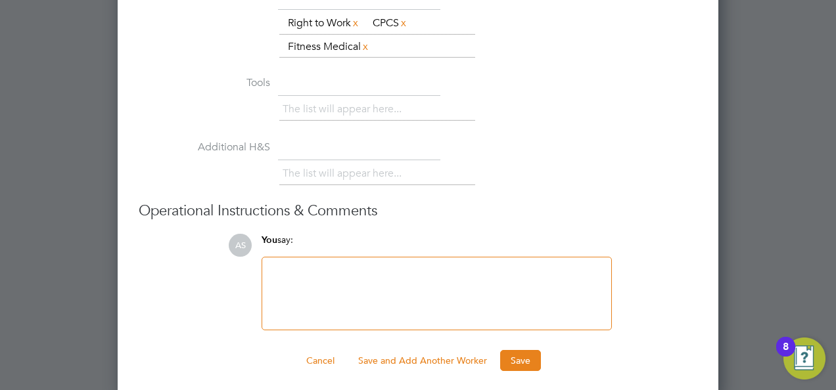
type input "21.33"
click at [521, 352] on button "Save" at bounding box center [520, 360] width 41 height 21
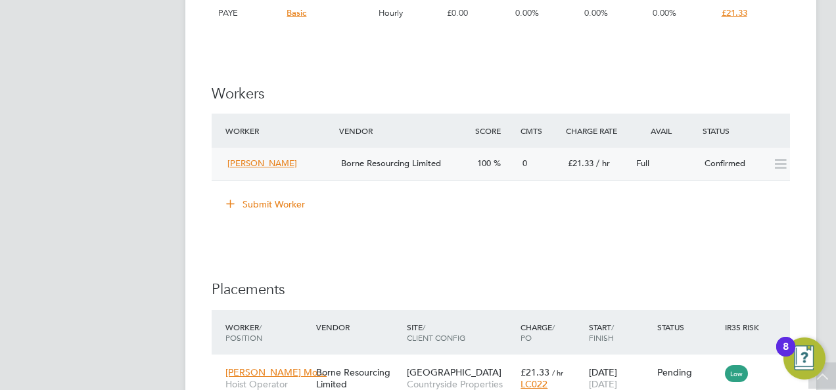
click at [461, 166] on div "Borne Resourcing Limited" at bounding box center [404, 164] width 136 height 22
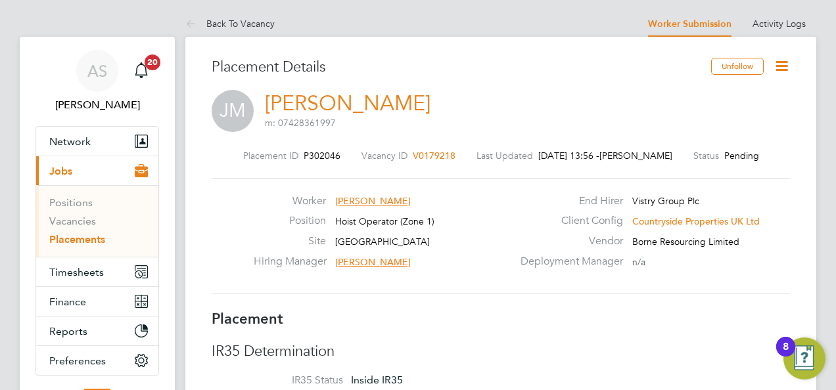
click at [778, 68] on icon at bounding box center [782, 66] width 16 height 16
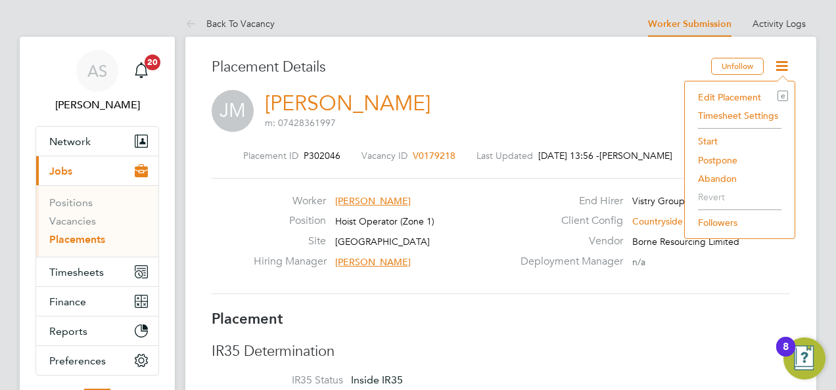
click at [705, 136] on li "Start" at bounding box center [739, 141] width 97 height 18
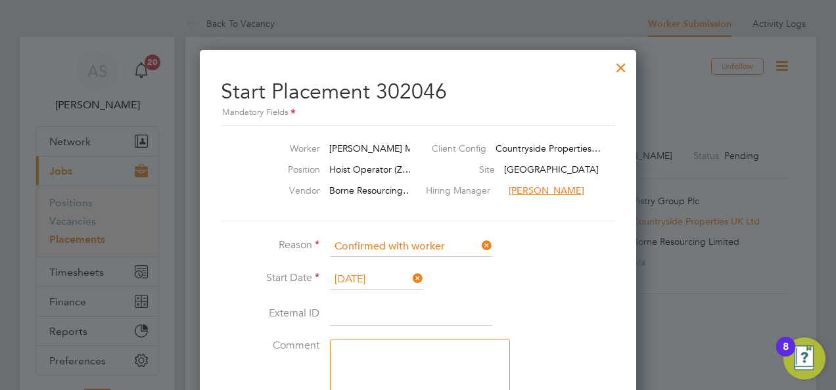
click at [378, 277] on input "[DATE]" at bounding box center [376, 280] width 93 height 20
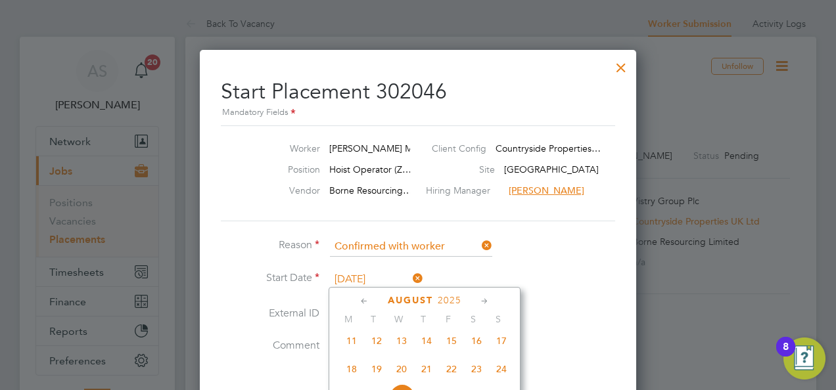
click at [544, 259] on li "Reason Confirmed with worker" at bounding box center [418, 253] width 394 height 33
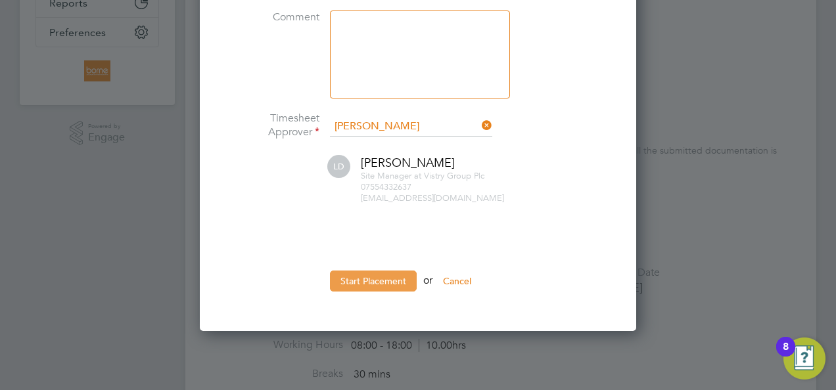
click at [391, 274] on button "Start Placement" at bounding box center [373, 281] width 87 height 21
